Goal: Check status: Check status

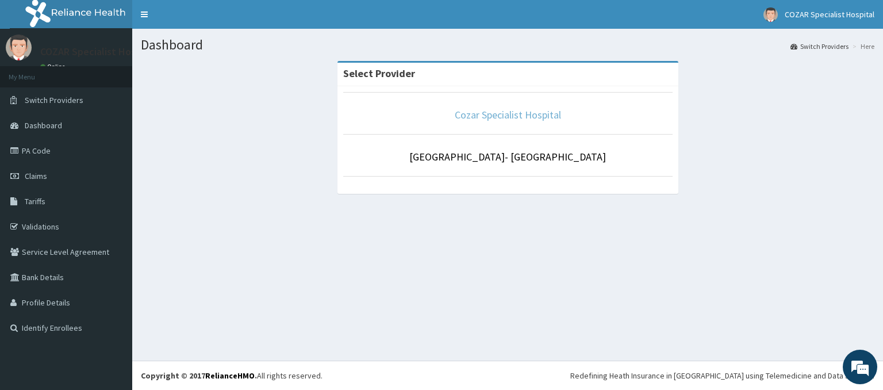
click at [505, 115] on link "Cozar Specialist Hospital" at bounding box center [508, 114] width 106 height 13
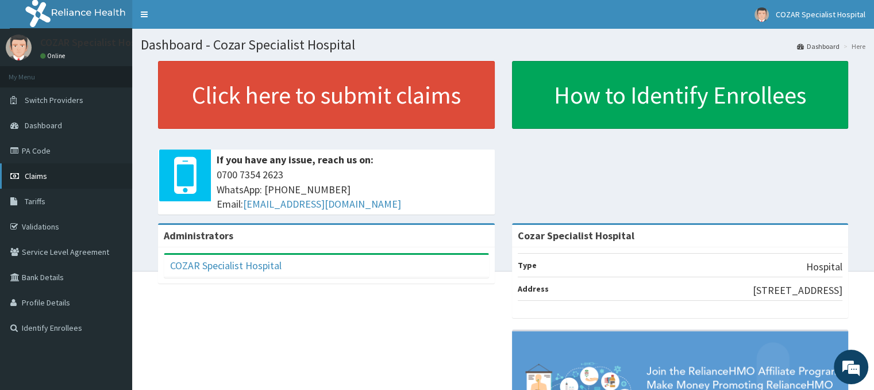
click at [31, 179] on span "Claims" at bounding box center [36, 176] width 22 height 10
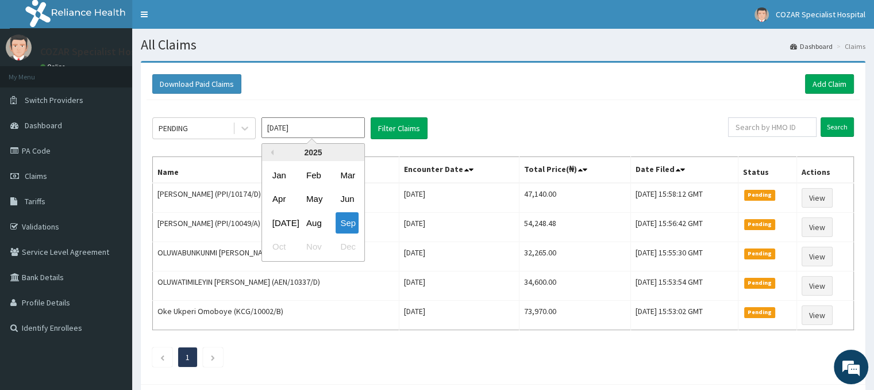
click at [339, 125] on input "[DATE]" at bounding box center [313, 127] width 103 height 21
click at [313, 222] on div "Aug" at bounding box center [313, 222] width 23 height 21
type input "[DATE]"
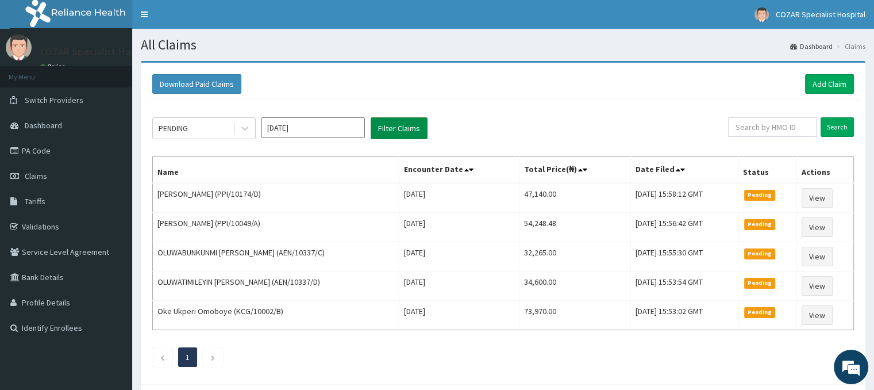
click at [411, 122] on button "Filter Claims" at bounding box center [399, 128] width 57 height 22
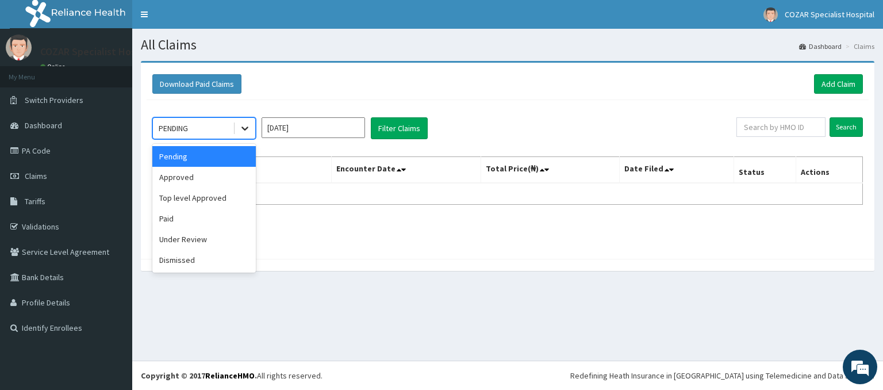
click at [239, 129] on icon at bounding box center [244, 127] width 11 height 11
click at [190, 180] on div "Approved" at bounding box center [203, 177] width 103 height 21
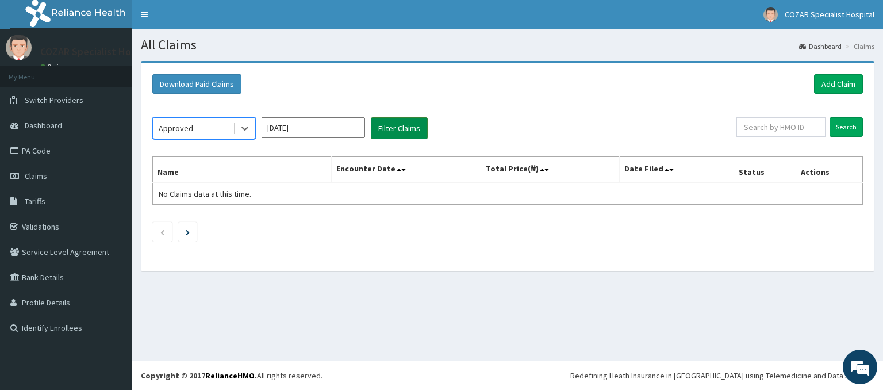
click at [398, 127] on button "Filter Claims" at bounding box center [399, 128] width 57 height 22
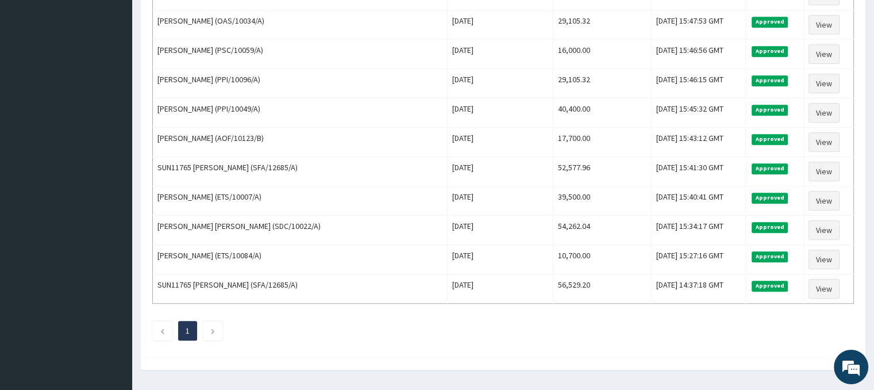
scroll to position [603, 0]
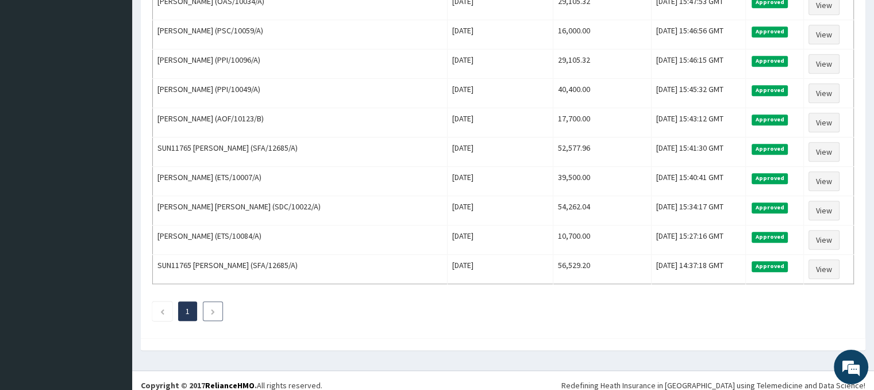
click at [210, 308] on icon "Next page" at bounding box center [212, 311] width 5 height 7
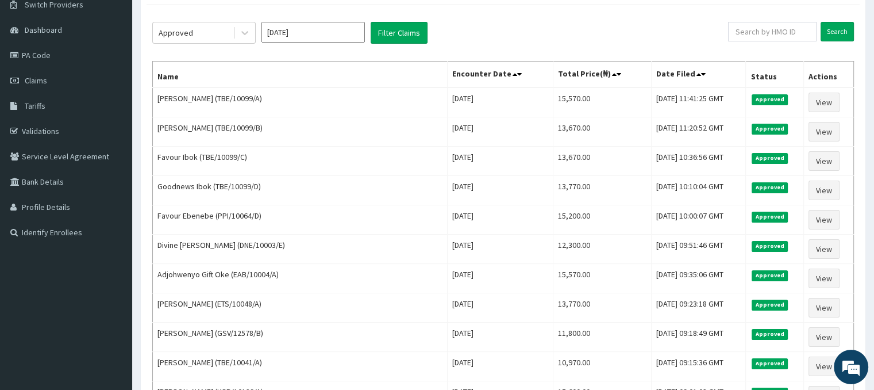
scroll to position [28, 0]
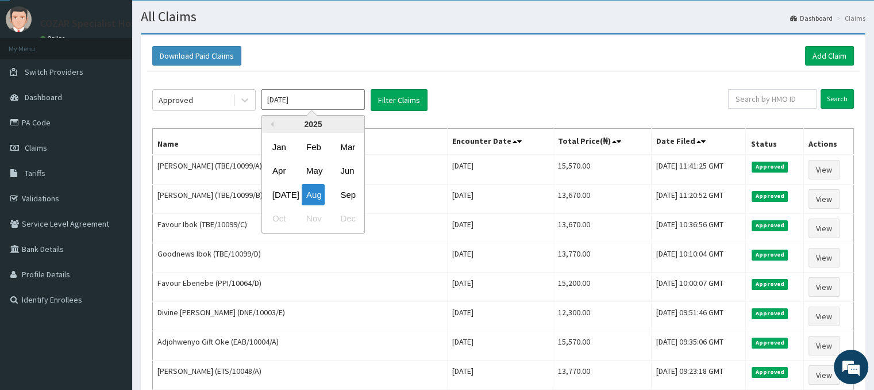
click at [331, 96] on input "[DATE]" at bounding box center [313, 99] width 103 height 21
click at [283, 191] on div "[DATE]" at bounding box center [279, 194] width 23 height 21
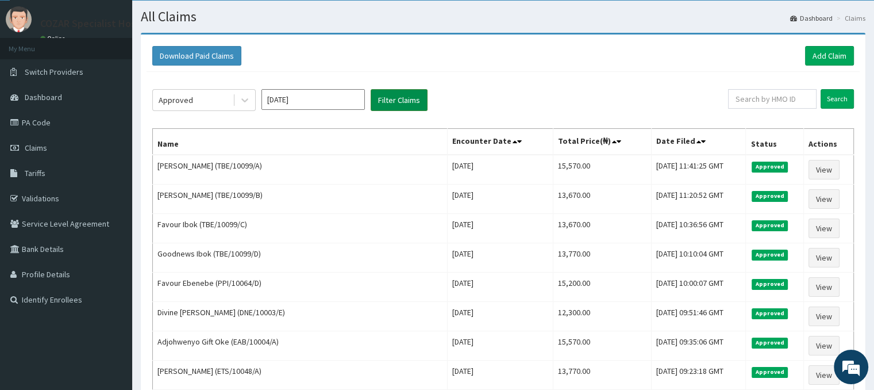
click at [407, 106] on button "Filter Claims" at bounding box center [399, 100] width 57 height 22
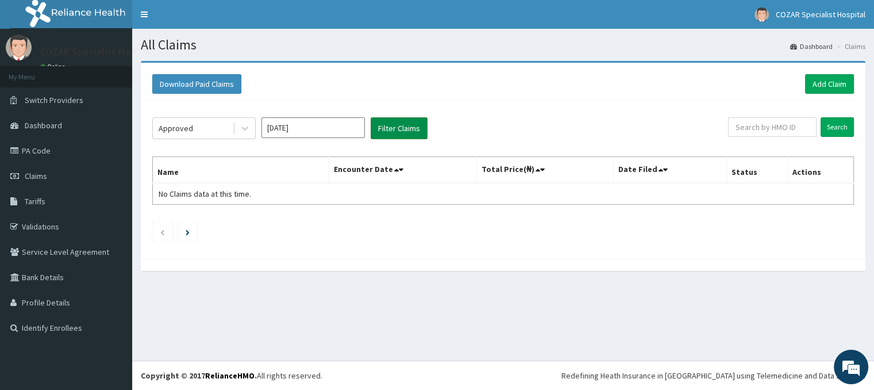
scroll to position [0, 0]
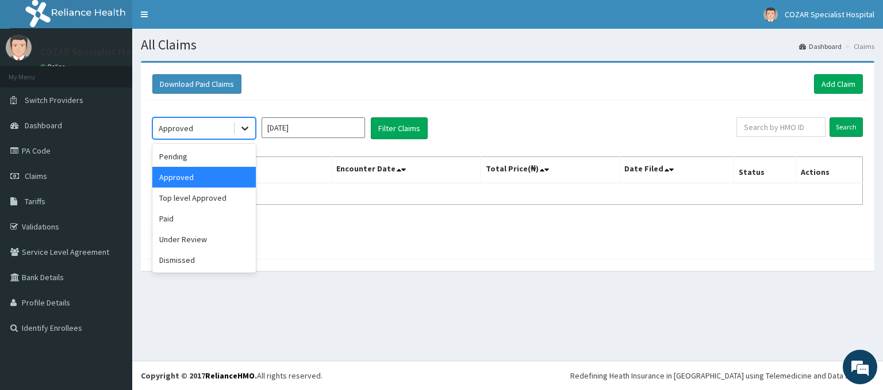
click at [244, 129] on icon at bounding box center [244, 129] width 7 height 4
click at [202, 201] on div "Top level Approved" at bounding box center [203, 197] width 103 height 21
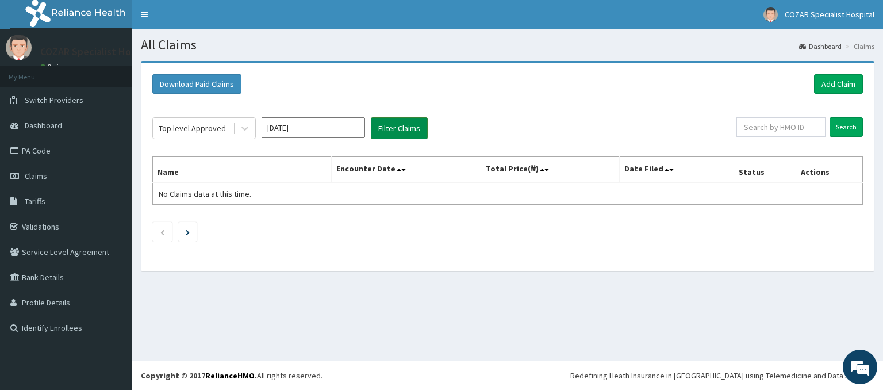
click at [405, 122] on button "Filter Claims" at bounding box center [399, 128] width 57 height 22
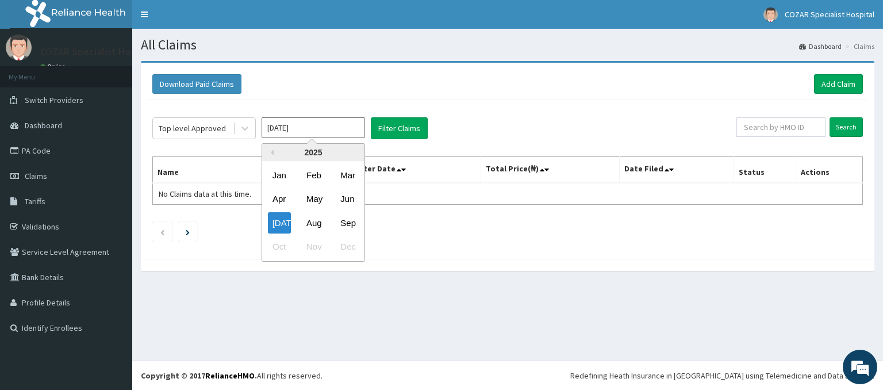
click at [329, 123] on input "[DATE]" at bounding box center [313, 127] width 103 height 21
click at [313, 219] on div "Aug" at bounding box center [313, 222] width 23 height 21
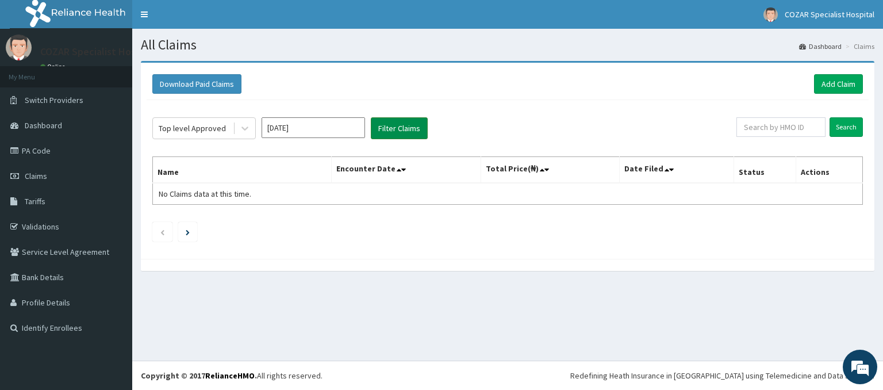
click at [410, 127] on button "Filter Claims" at bounding box center [399, 128] width 57 height 22
drag, startPoint x: 524, startPoint y: 120, endPoint x: 393, endPoint y: 131, distance: 132.1
click at [393, 131] on div "Top level Approved [DATE] Filter Claims" at bounding box center [444, 128] width 584 height 22
click at [393, 131] on button "Filter Claims" at bounding box center [399, 128] width 57 height 22
click at [247, 131] on icon at bounding box center [244, 127] width 11 height 11
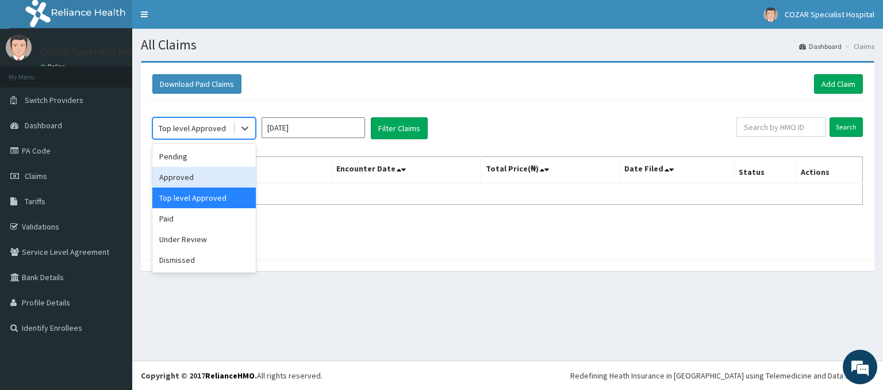
click at [197, 179] on div "Approved" at bounding box center [203, 177] width 103 height 21
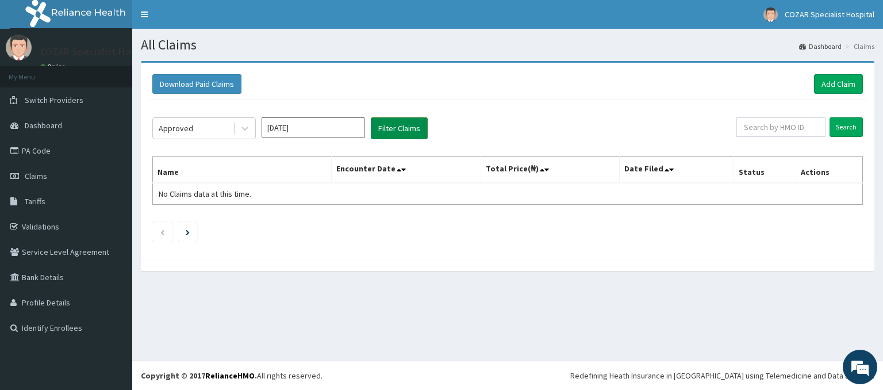
click at [400, 127] on button "Filter Claims" at bounding box center [399, 128] width 57 height 22
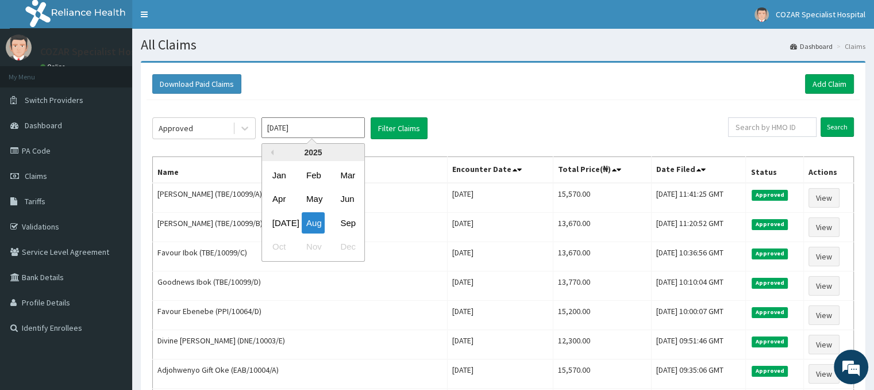
click at [315, 128] on input "[DATE]" at bounding box center [313, 127] width 103 height 21
click at [356, 223] on div "Sep" at bounding box center [347, 222] width 23 height 21
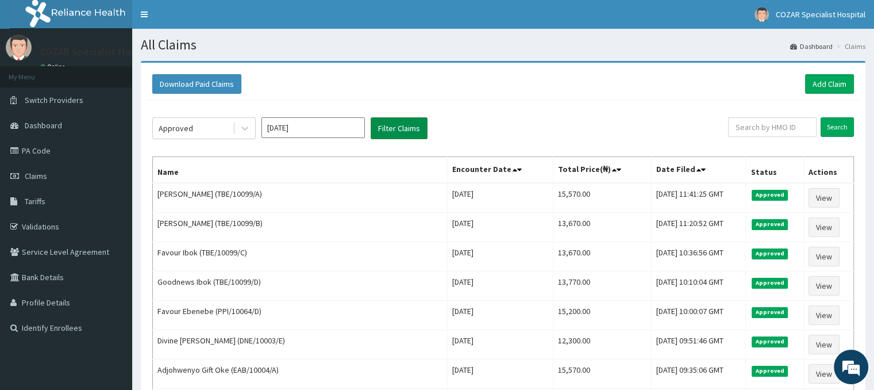
click at [405, 132] on button "Filter Claims" at bounding box center [399, 128] width 57 height 22
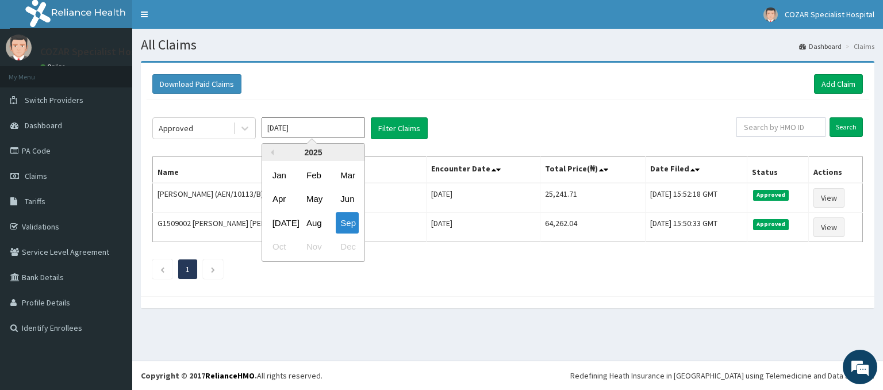
click at [309, 125] on input "[DATE]" at bounding box center [313, 127] width 103 height 21
click at [319, 222] on div "Aug" at bounding box center [313, 222] width 23 height 21
type input "[DATE]"
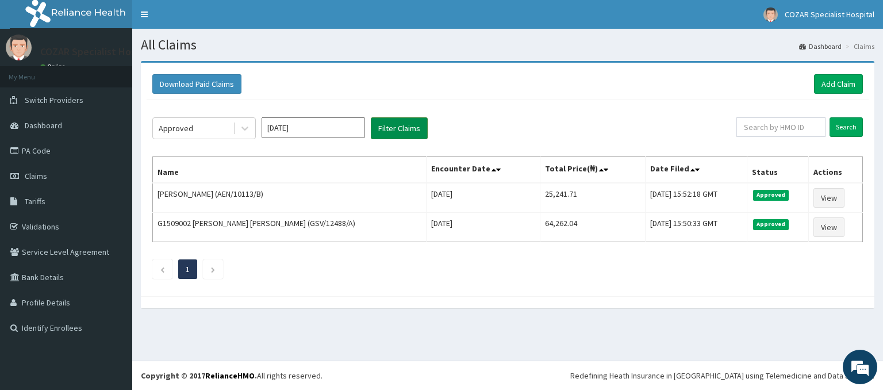
click at [402, 136] on button "Filter Claims" at bounding box center [399, 128] width 57 height 22
